Goal: Task Accomplishment & Management: Complete application form

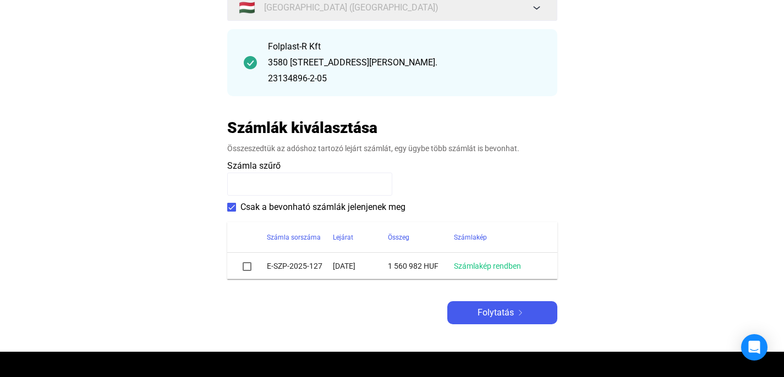
scroll to position [122, 0]
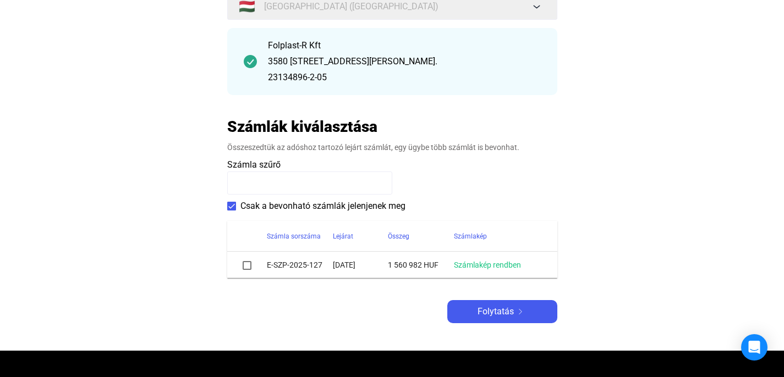
click at [246, 266] on span at bounding box center [246, 265] width 9 height 9
click at [498, 312] on span "Folytatás" at bounding box center [495, 311] width 36 height 13
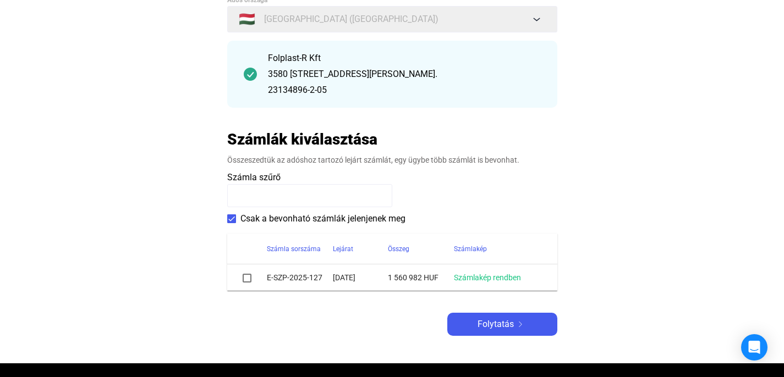
scroll to position [109, 0]
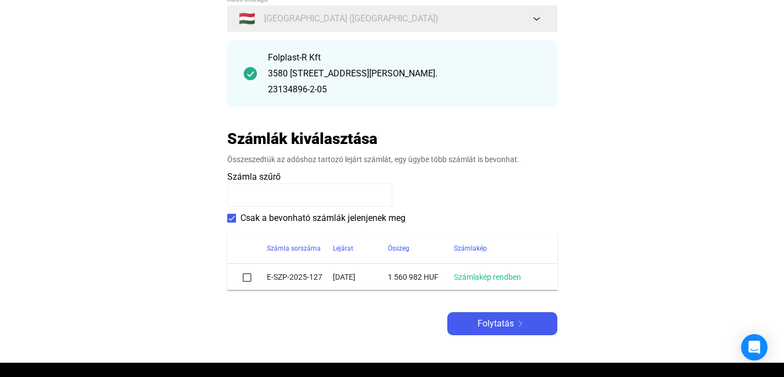
click at [300, 280] on td "E-SZP-2025-127" at bounding box center [300, 277] width 66 height 26
click at [249, 279] on span at bounding box center [246, 277] width 9 height 9
click at [507, 324] on span "Folytatás" at bounding box center [495, 323] width 36 height 13
